Goal: Information Seeking & Learning: Learn about a topic

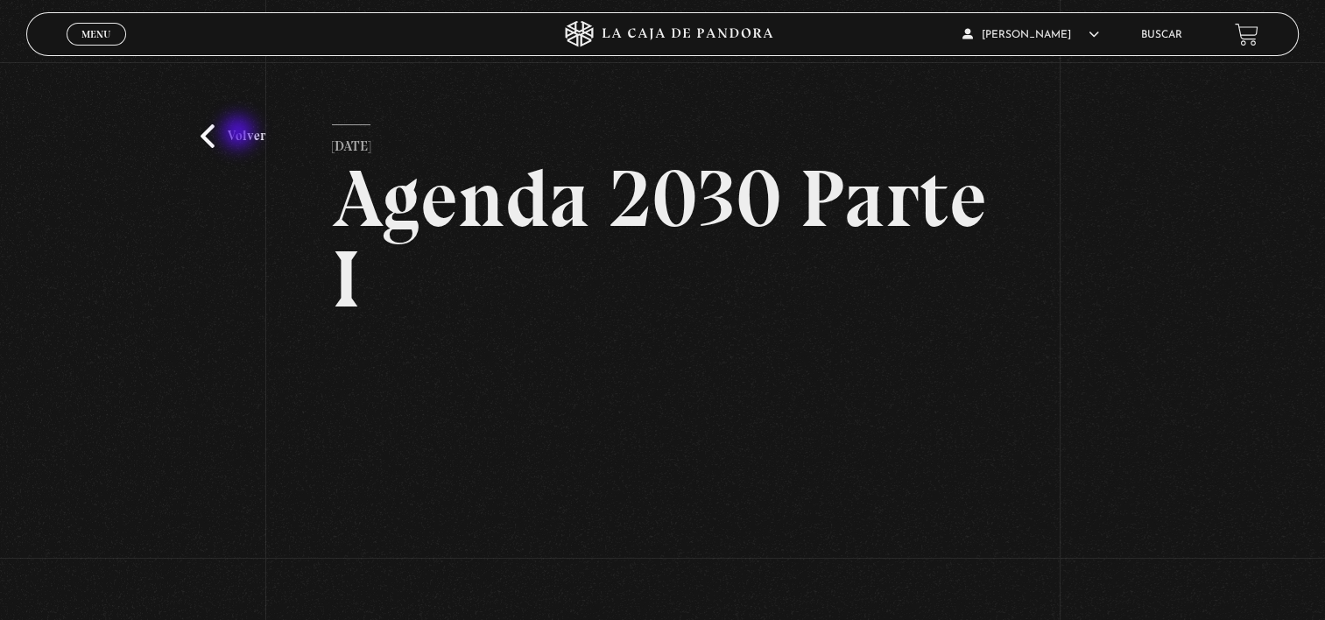
click at [240, 133] on link "Volver" at bounding box center [232, 136] width 65 height 24
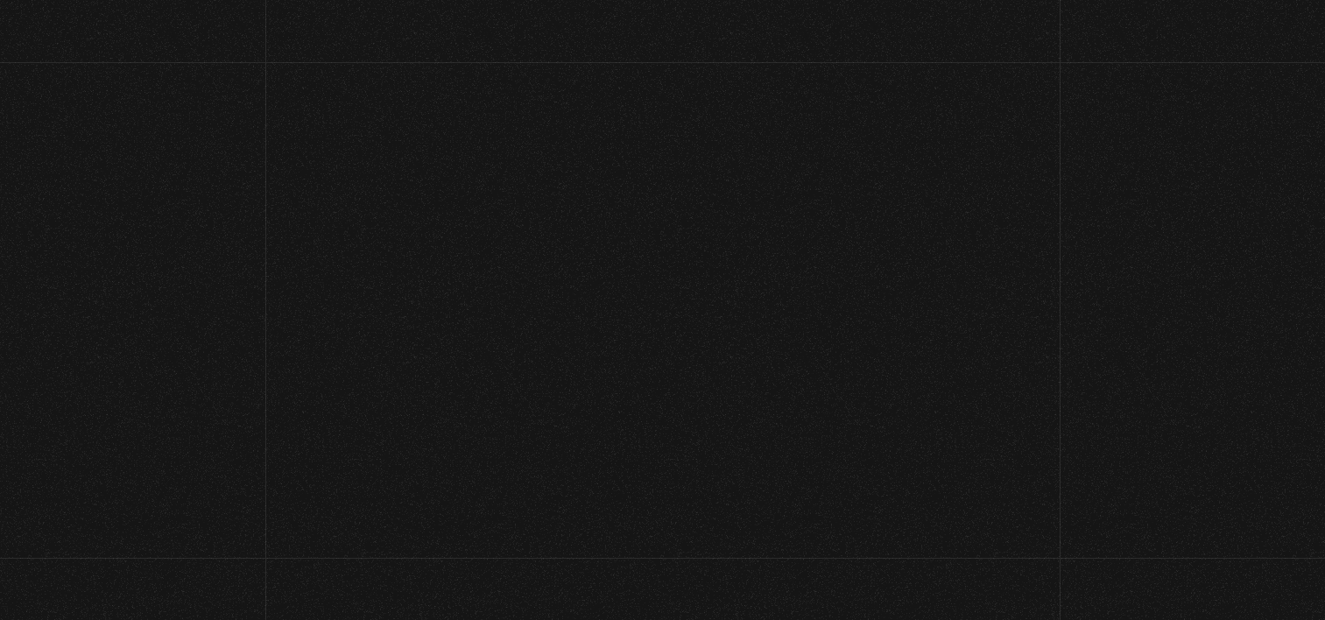
scroll to position [228, 0]
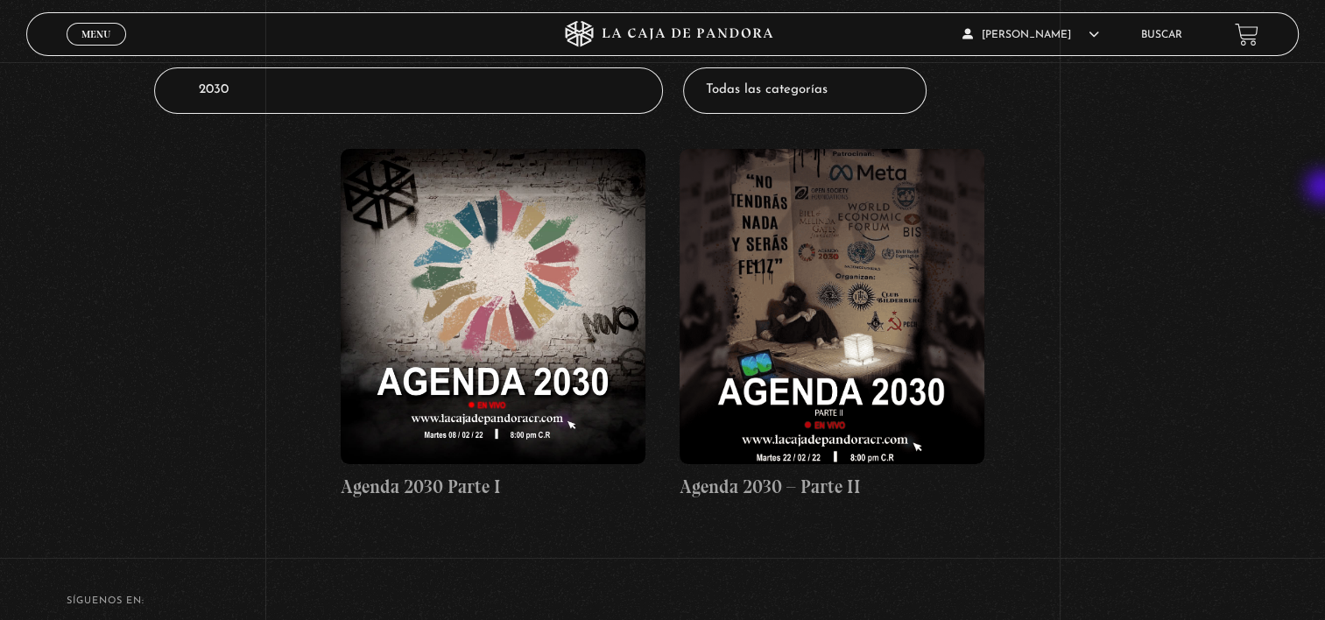
click at [1324, 188] on div "Buscador Buscar por nombre Buscador 2030 Categorías Todas las categorías 11:11 …" at bounding box center [662, 216] width 1325 height 639
click at [821, 80] on select "Todas las categorías 11:11 Humanitario (1) Amo los [DATE] (2) Análisis de serie…" at bounding box center [804, 90] width 243 height 46
select select "hacktivismo"
click at [689, 67] on select "Todas las categorías 11:11 Humanitario (1) Amo los [DATE] (2) Análisis de serie…" at bounding box center [804, 90] width 243 height 46
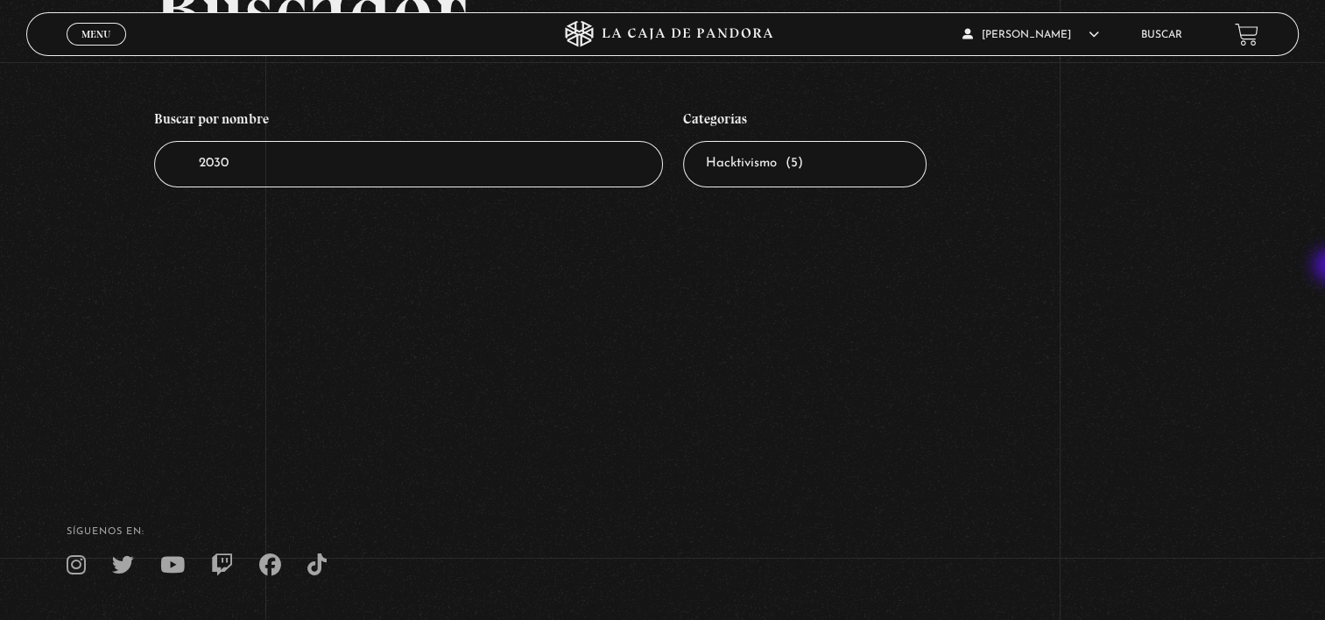
scroll to position [115, 0]
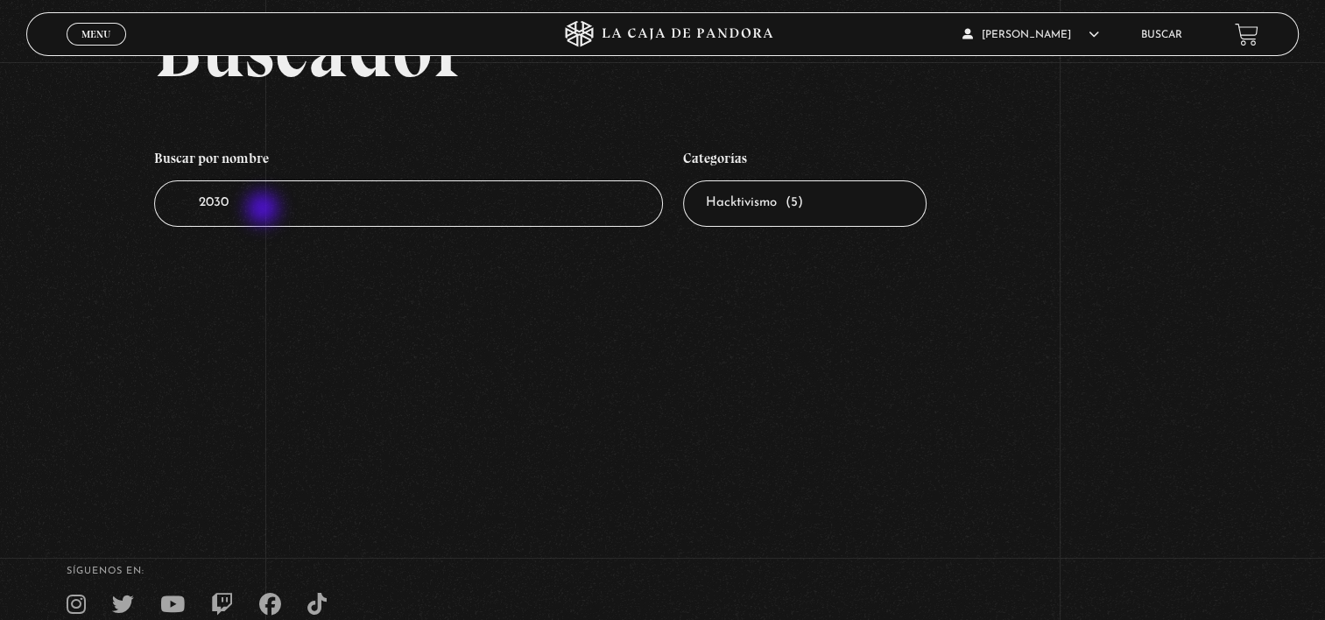
click at [264, 210] on input "2030" at bounding box center [408, 203] width 509 height 46
type input "2"
click at [818, 218] on select "Todas las categorías 11:11 Humanitario (1) Amo los Lunes (2) Análisis de series…" at bounding box center [804, 203] width 243 height 46
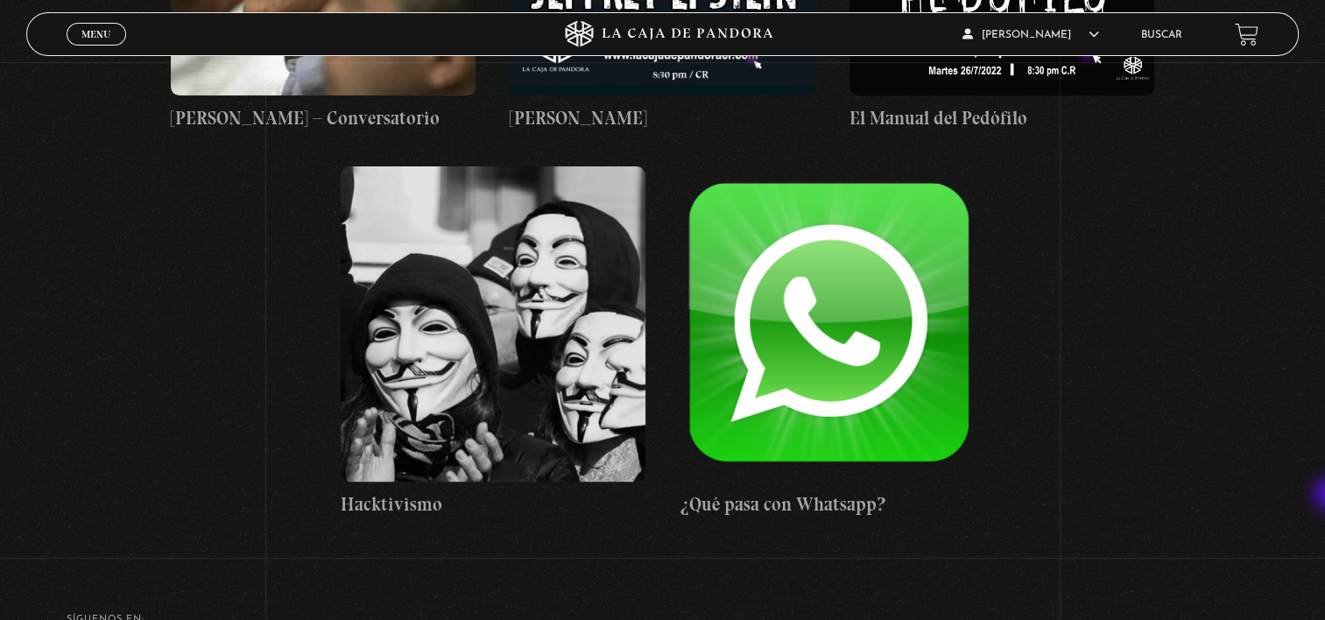
scroll to position [600, 0]
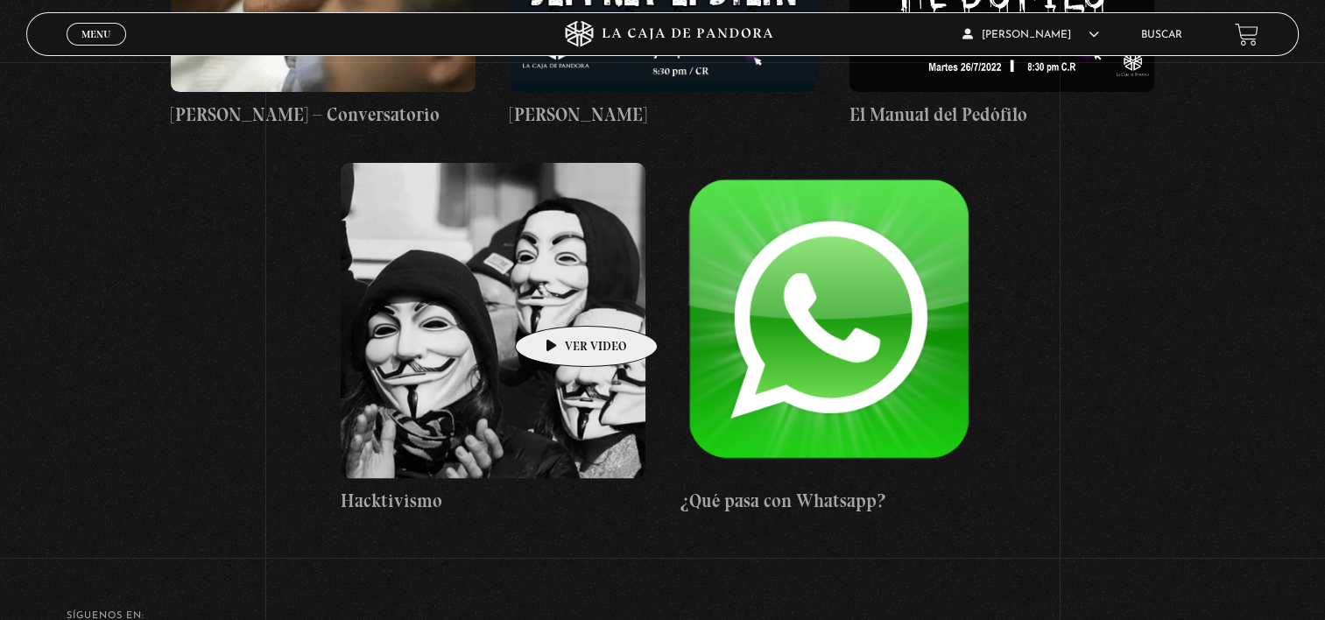
click at [559, 299] on figure at bounding box center [494, 320] width 306 height 315
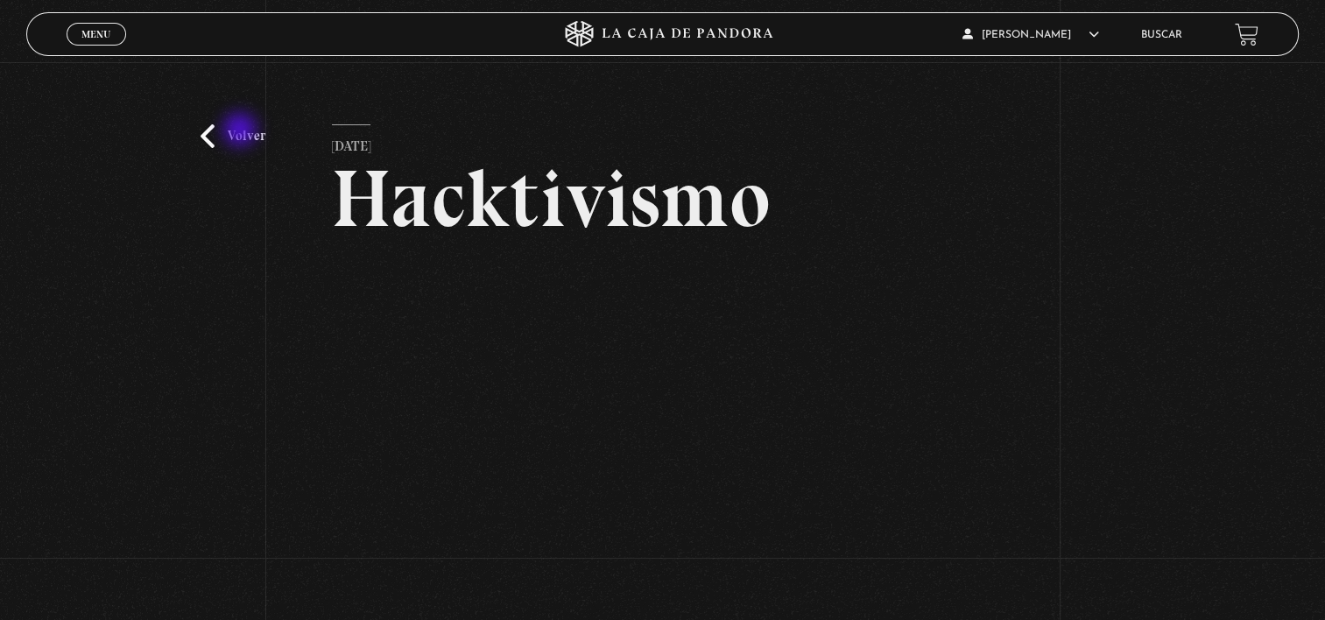
click at [242, 131] on link "Volver" at bounding box center [232, 136] width 65 height 24
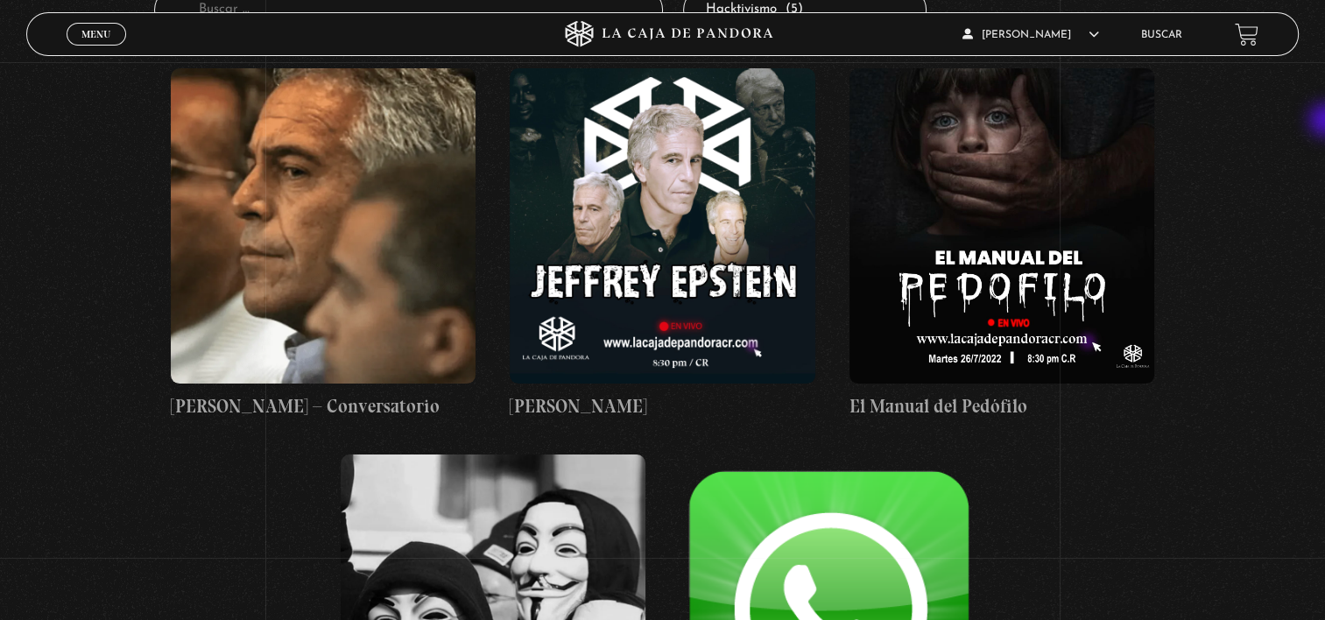
scroll to position [294, 0]
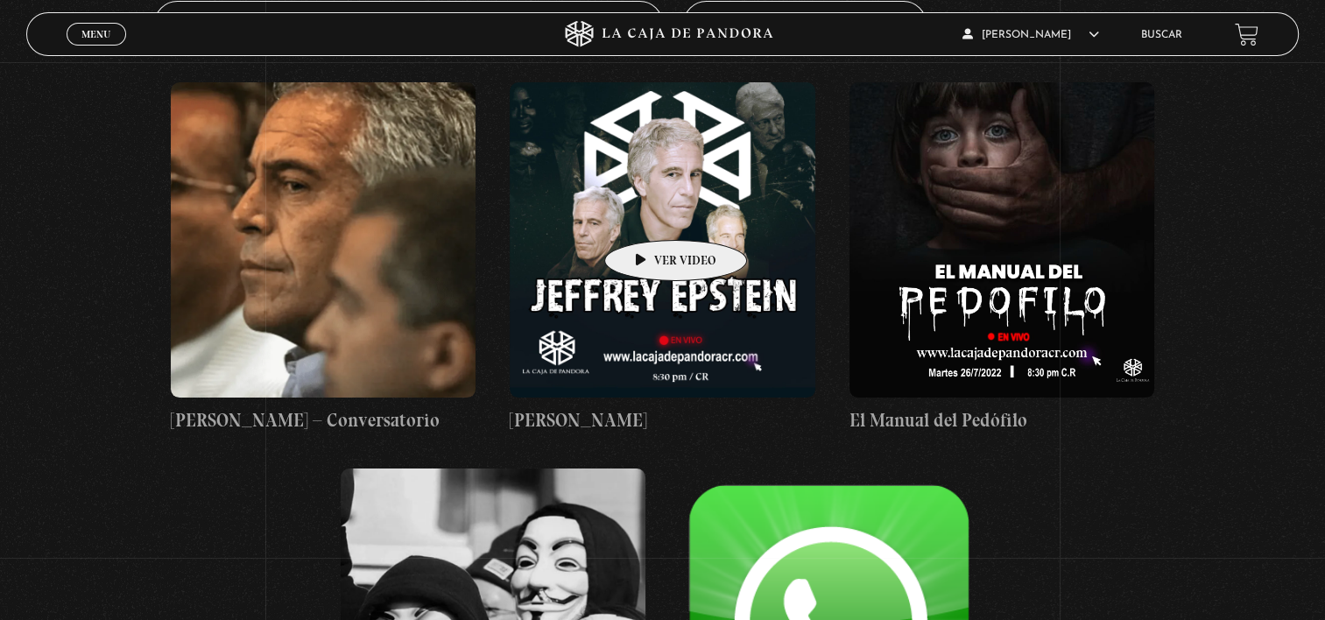
click at [648, 214] on figure at bounding box center [662, 239] width 306 height 315
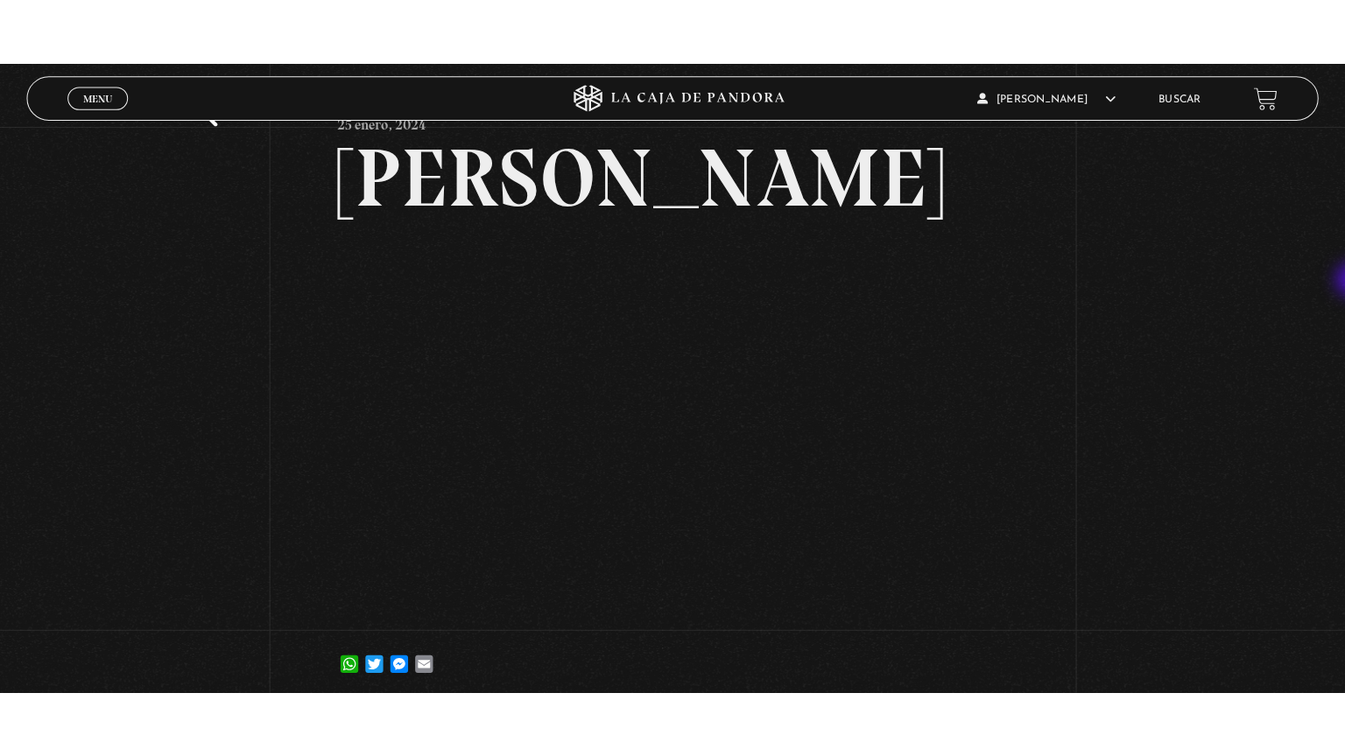
scroll to position [102, 0]
